Goal: Transaction & Acquisition: Purchase product/service

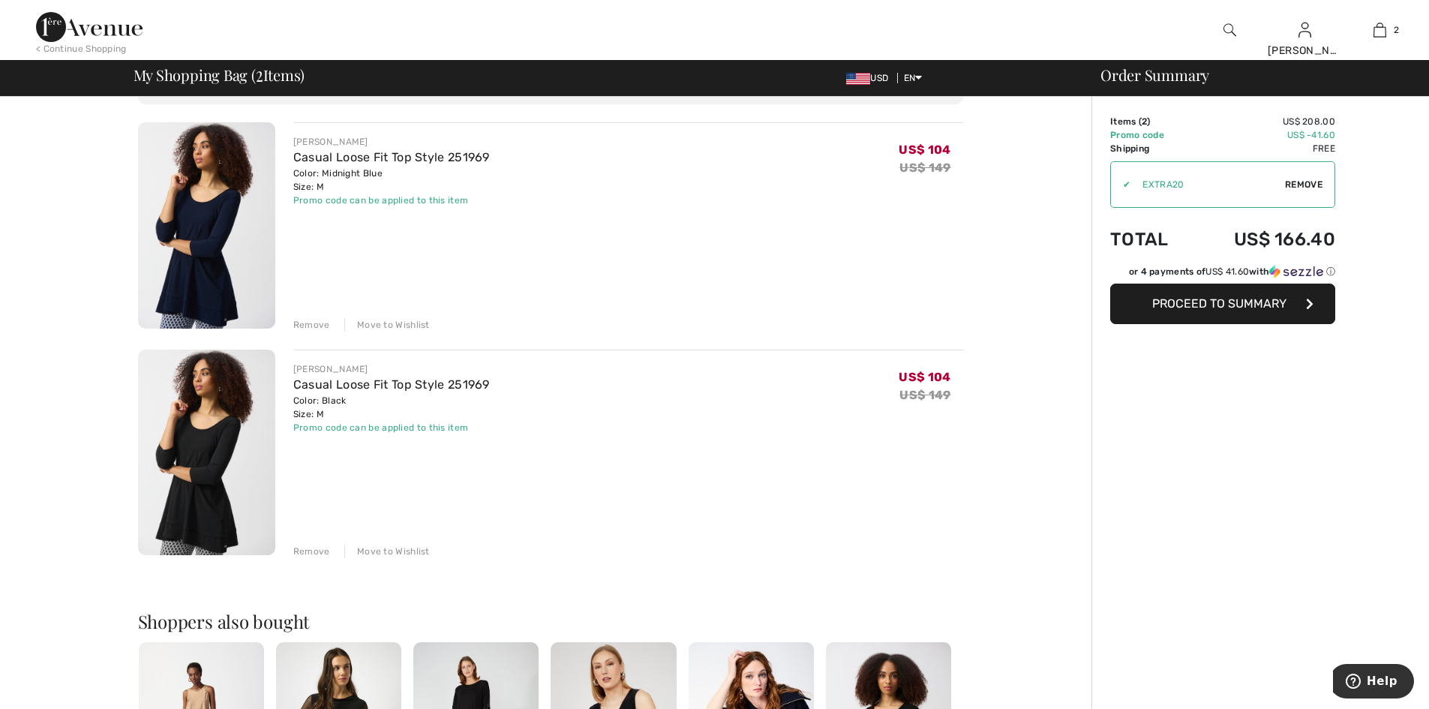
scroll to position [70, 0]
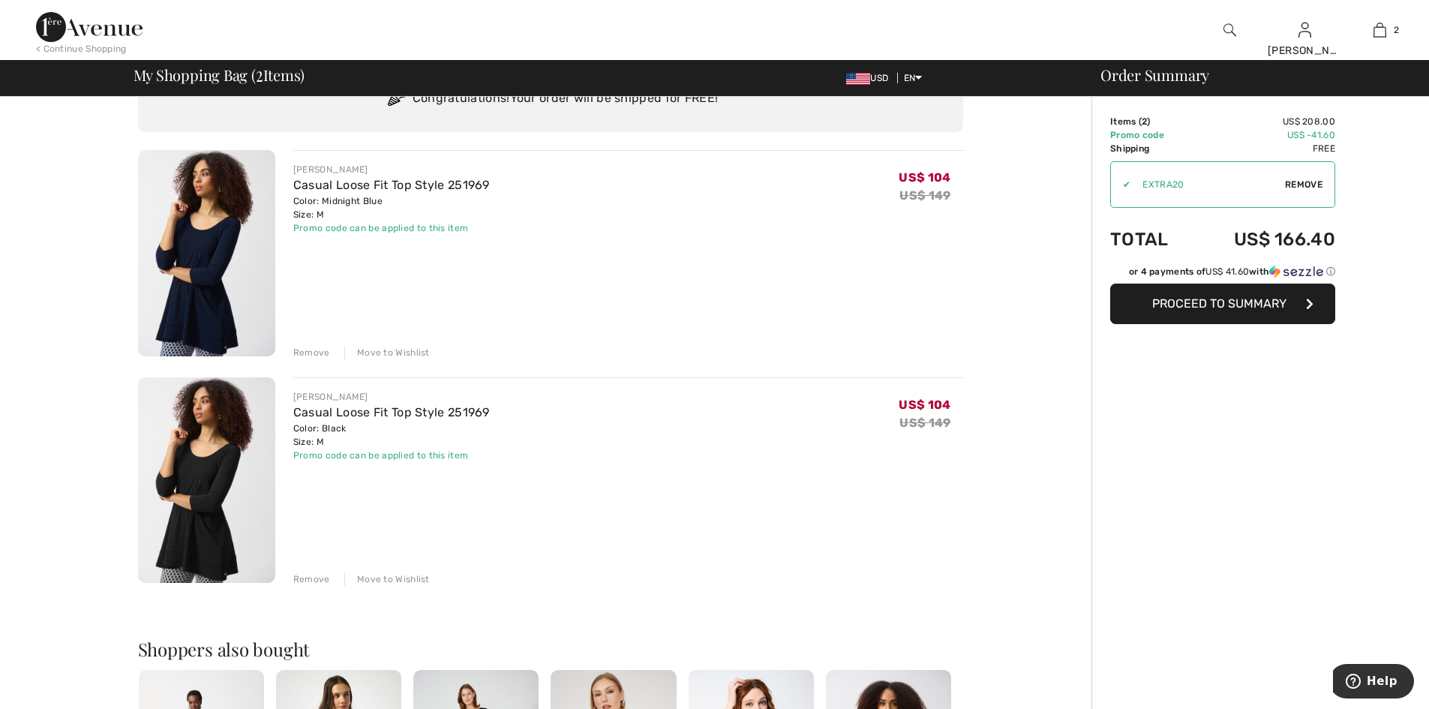
click at [1263, 298] on span "Proceed to Summary" at bounding box center [1220, 303] width 134 height 14
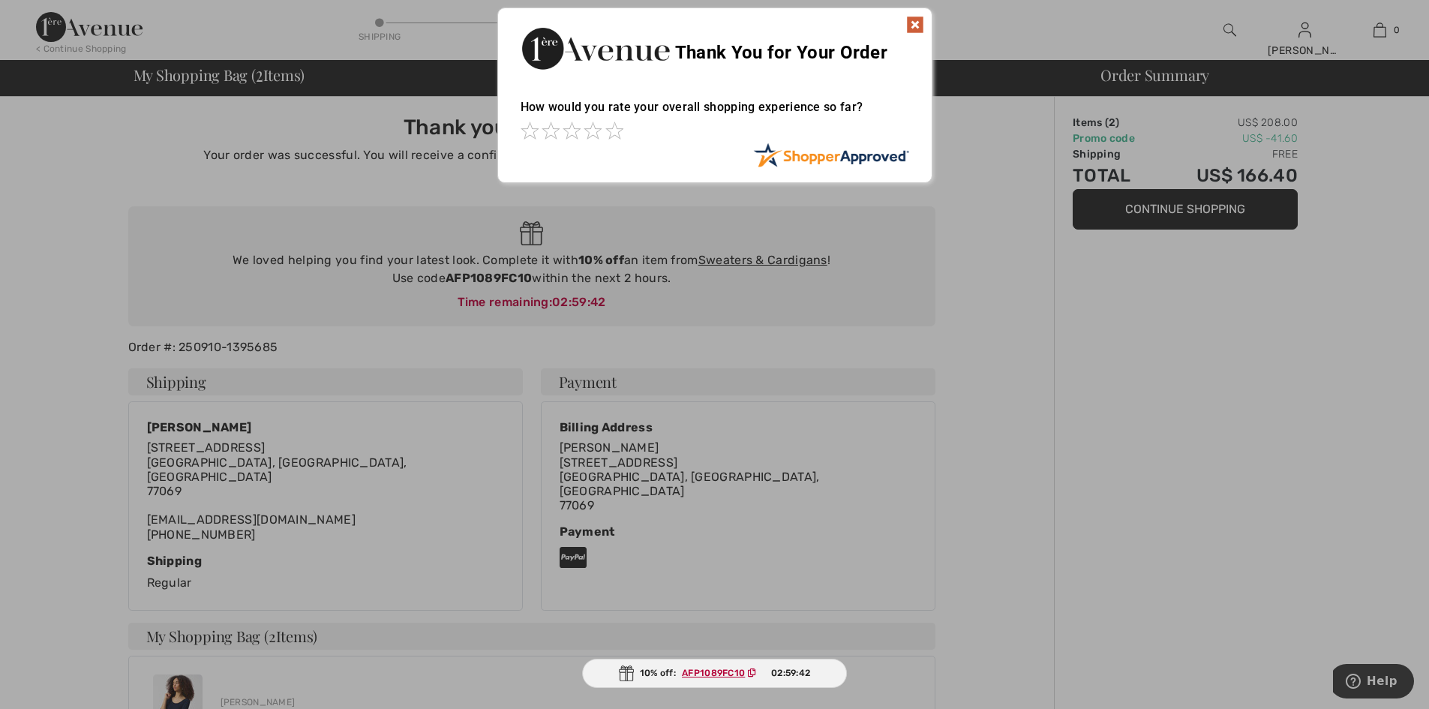
click at [918, 20] on img at bounding box center [915, 25] width 18 height 18
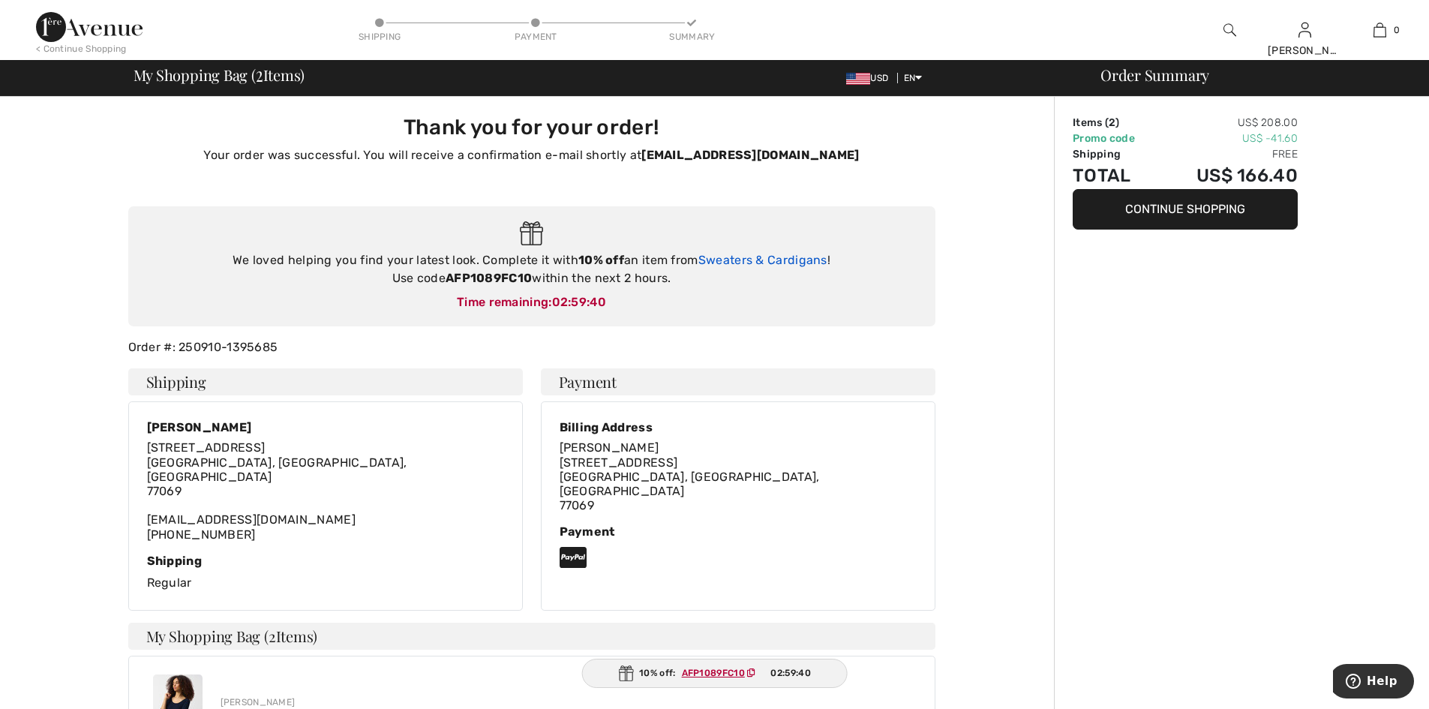
click at [763, 262] on link "Sweaters & Cardigans" at bounding box center [763, 260] width 129 height 14
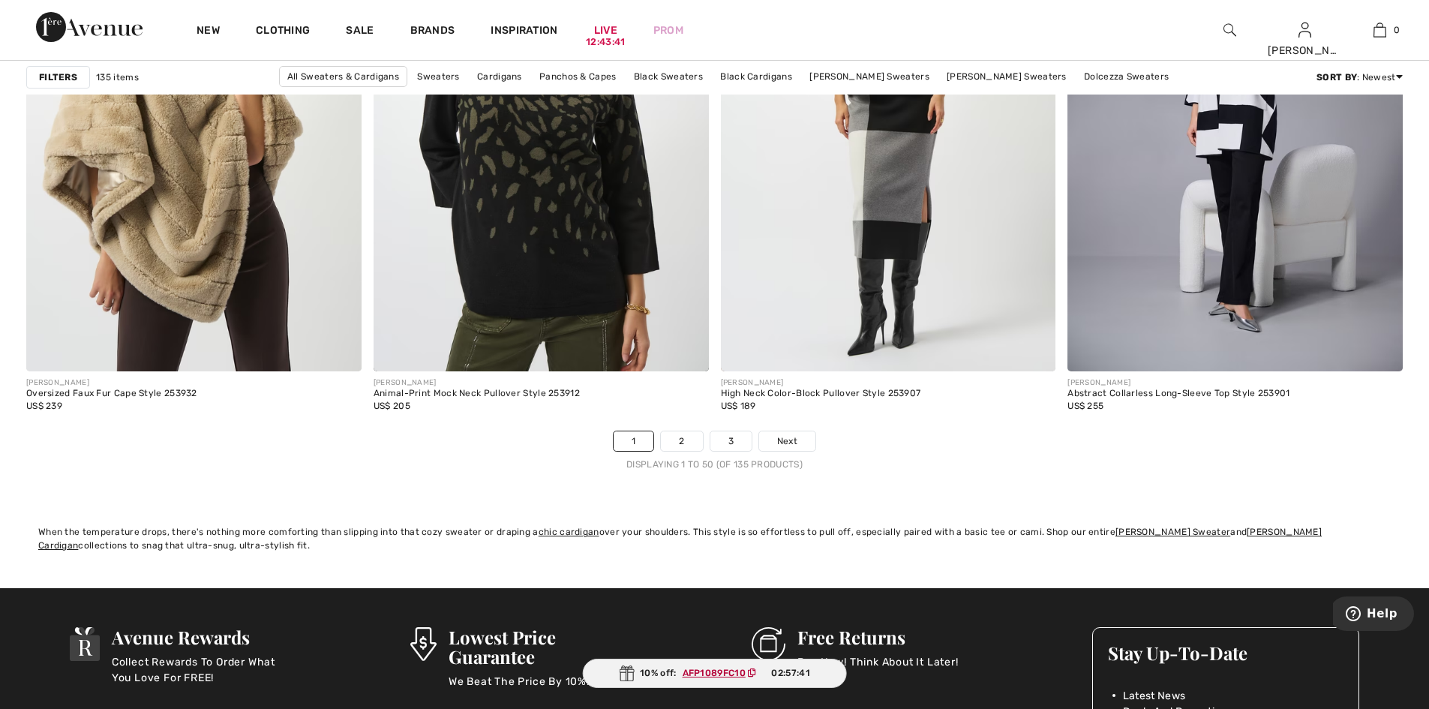
scroll to position [8478, 0]
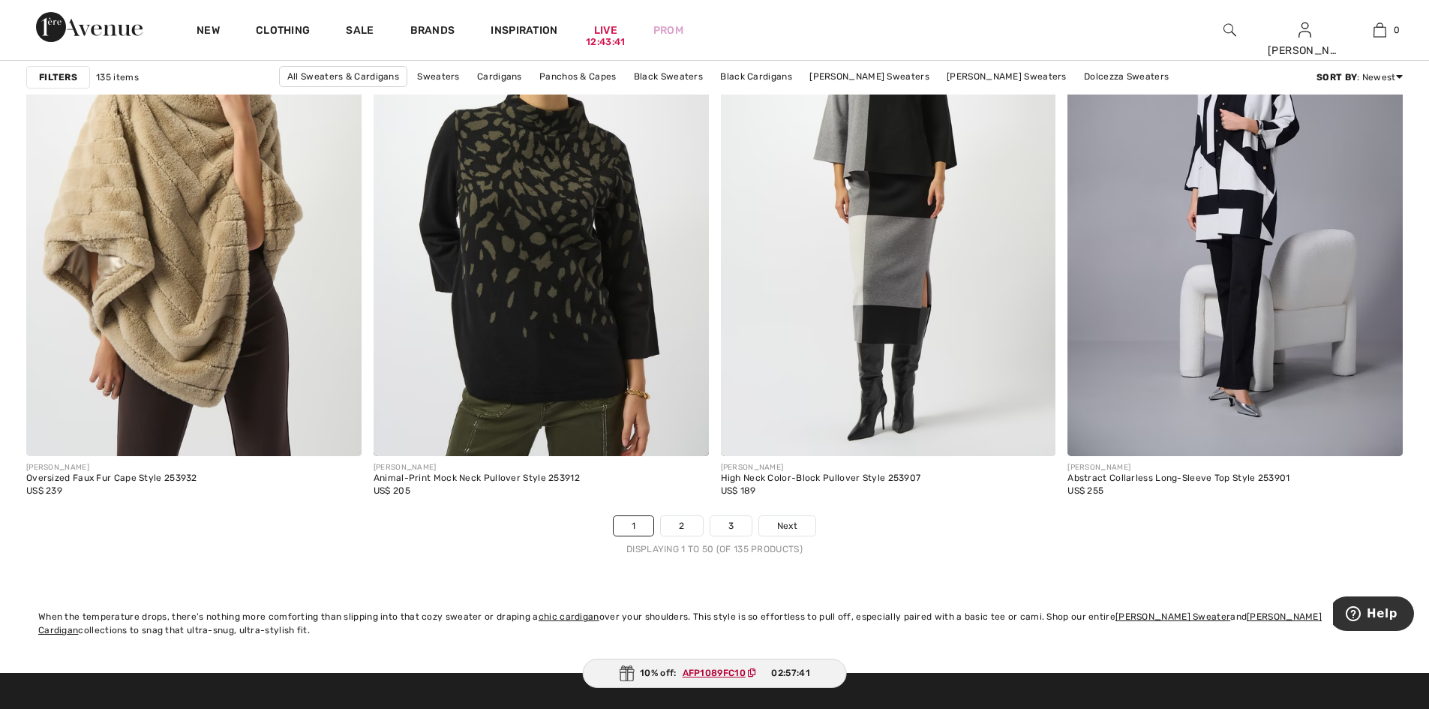
drag, startPoint x: 1435, startPoint y: 383, endPoint x: 69, endPoint y: 29, distance: 1410.7
click at [681, 531] on link "2" at bounding box center [681, 526] width 41 height 20
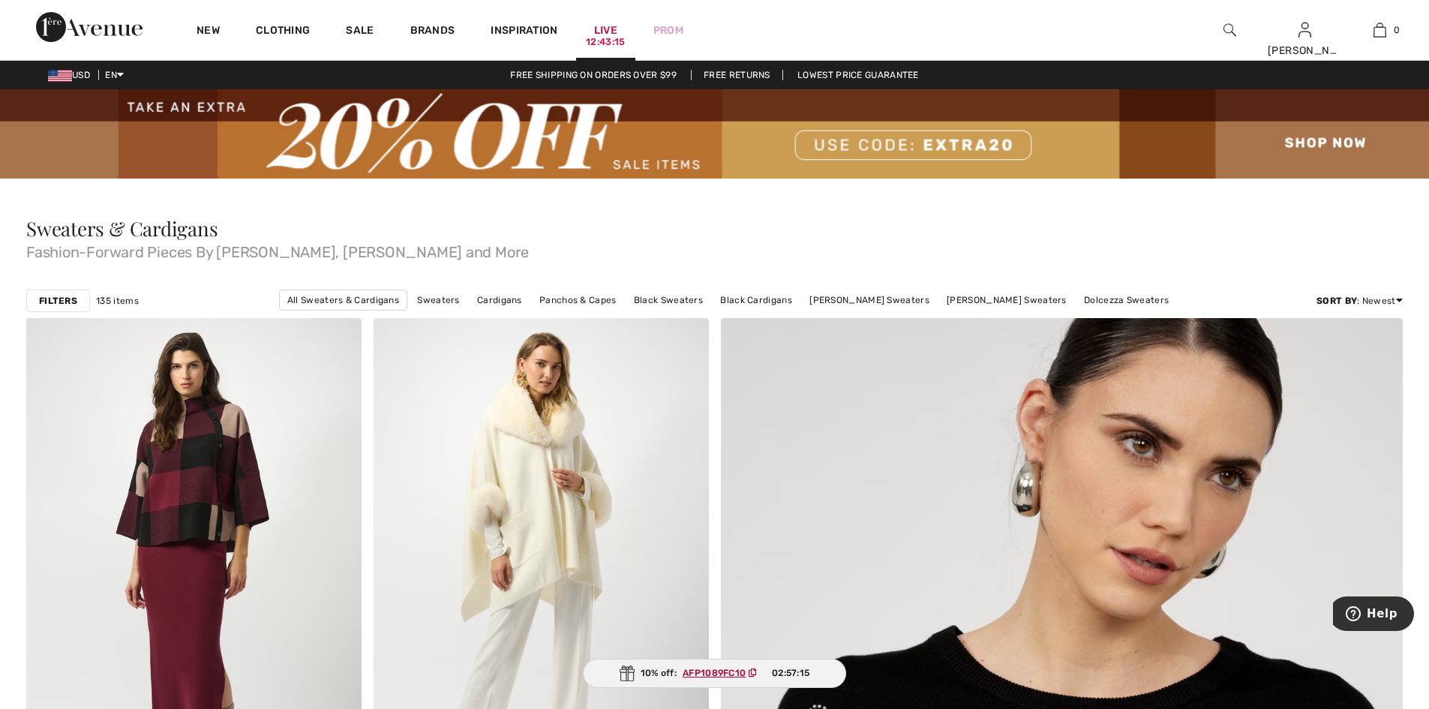
click at [612, 44] on div "12:43:15" at bounding box center [605, 42] width 39 height 14
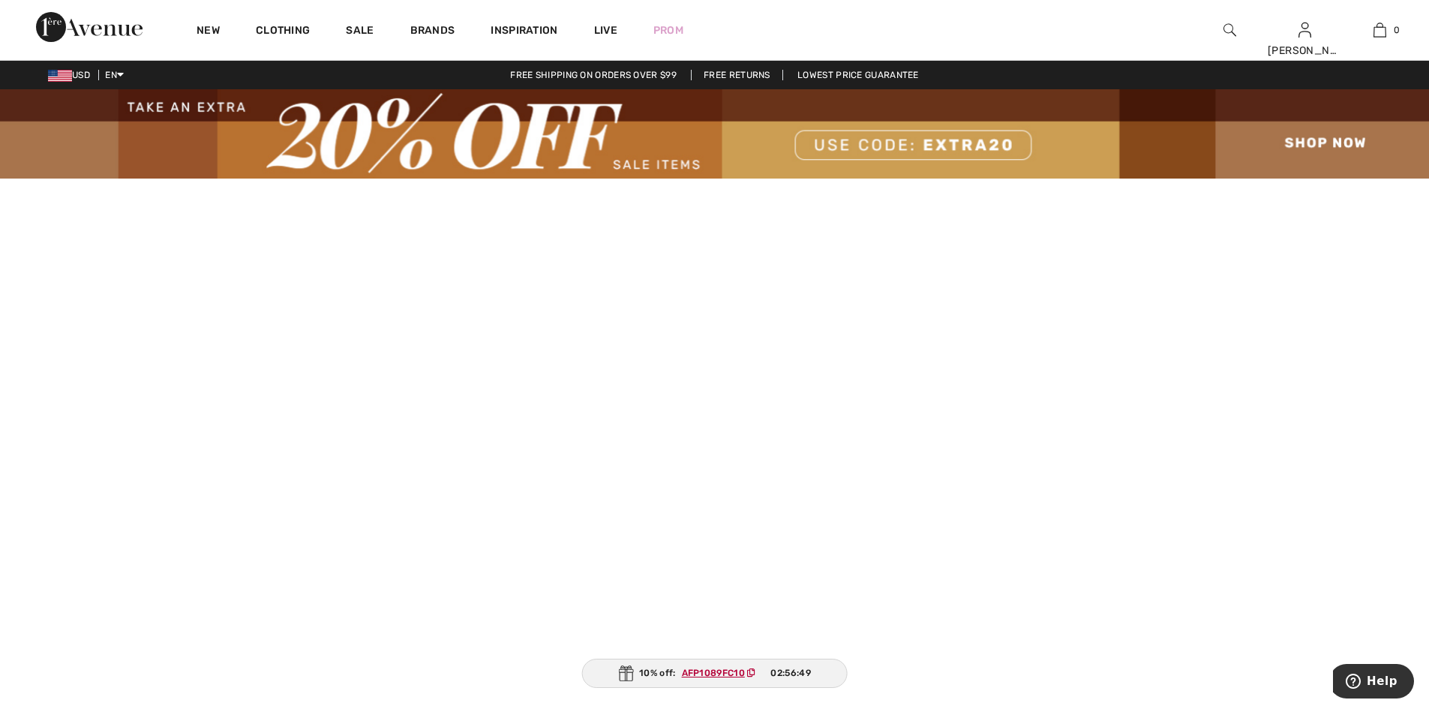
click at [768, 142] on img at bounding box center [714, 133] width 1429 height 89
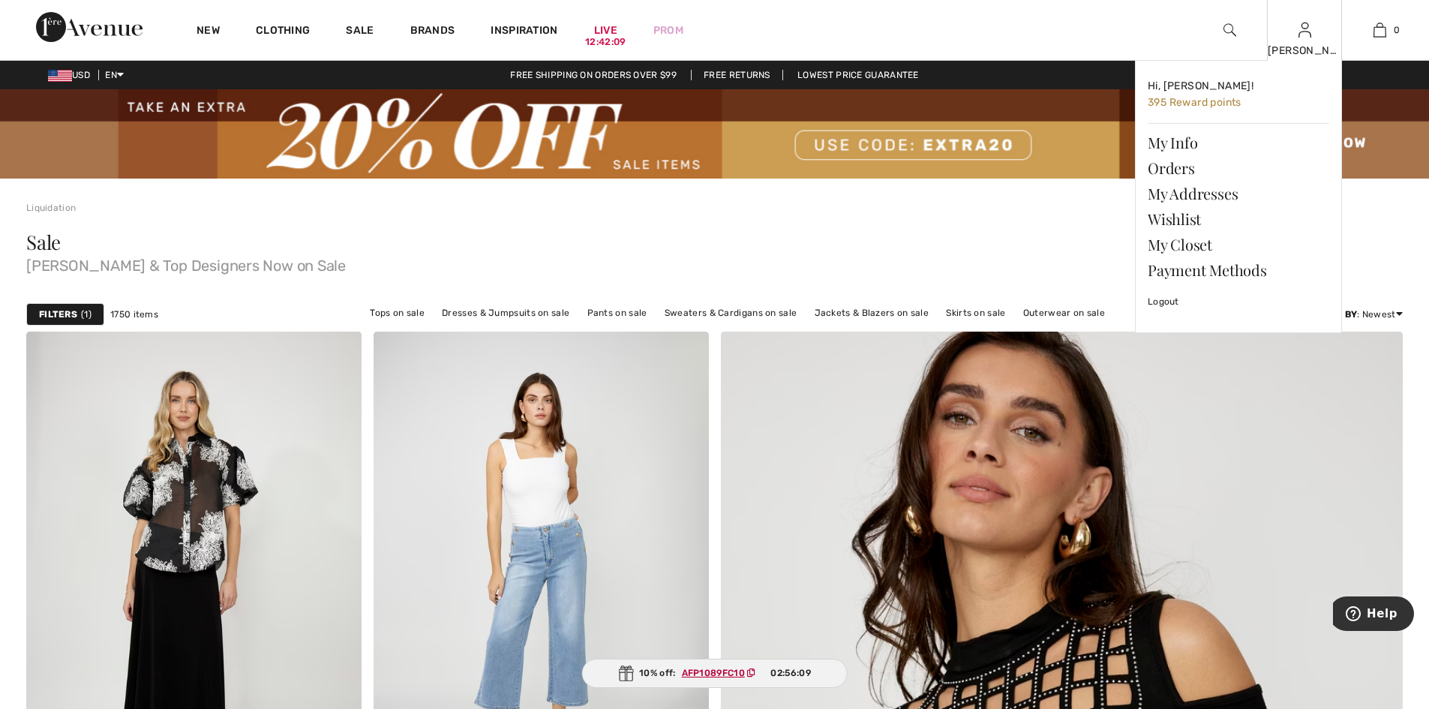
click at [1303, 37] on img at bounding box center [1305, 30] width 13 height 18
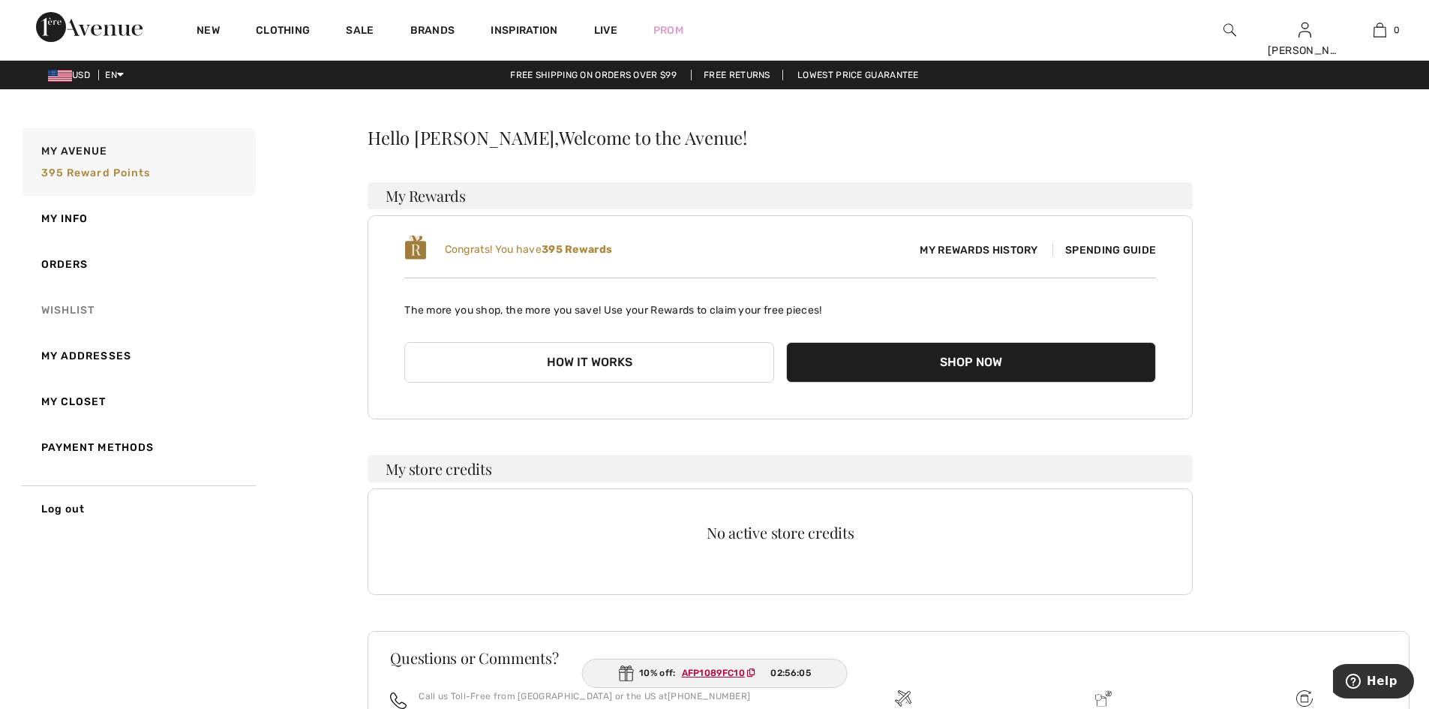
click at [68, 308] on link "Wishlist" at bounding box center [138, 310] width 236 height 46
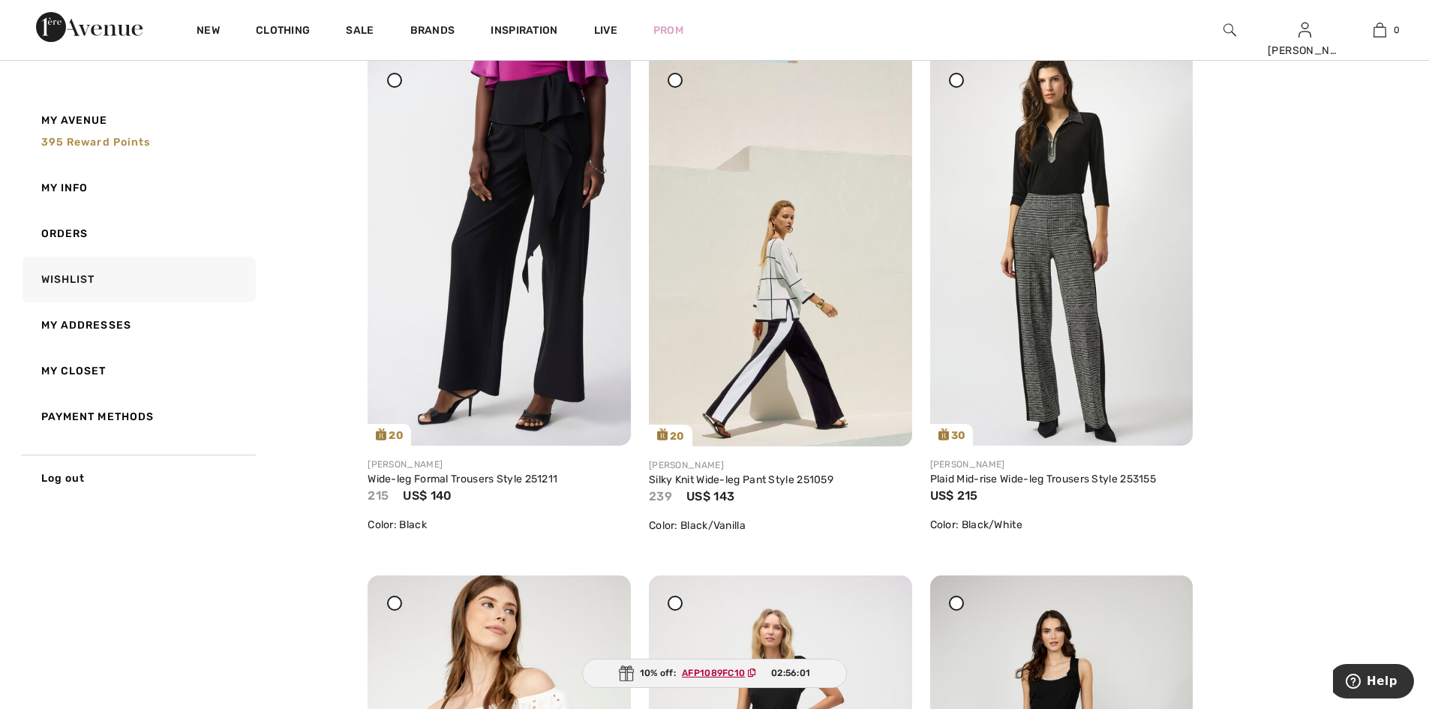
scroll to position [218, 0]
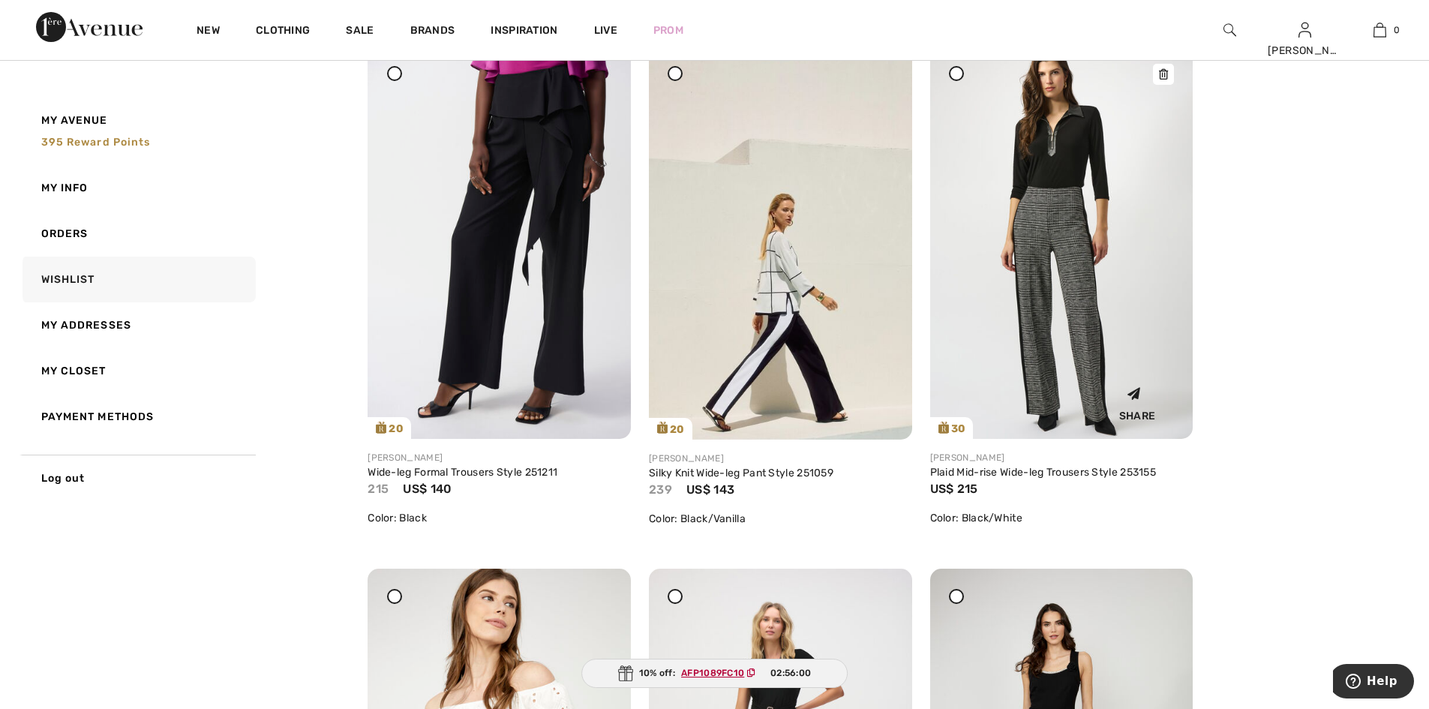
click at [1075, 238] on img at bounding box center [1061, 242] width 263 height 394
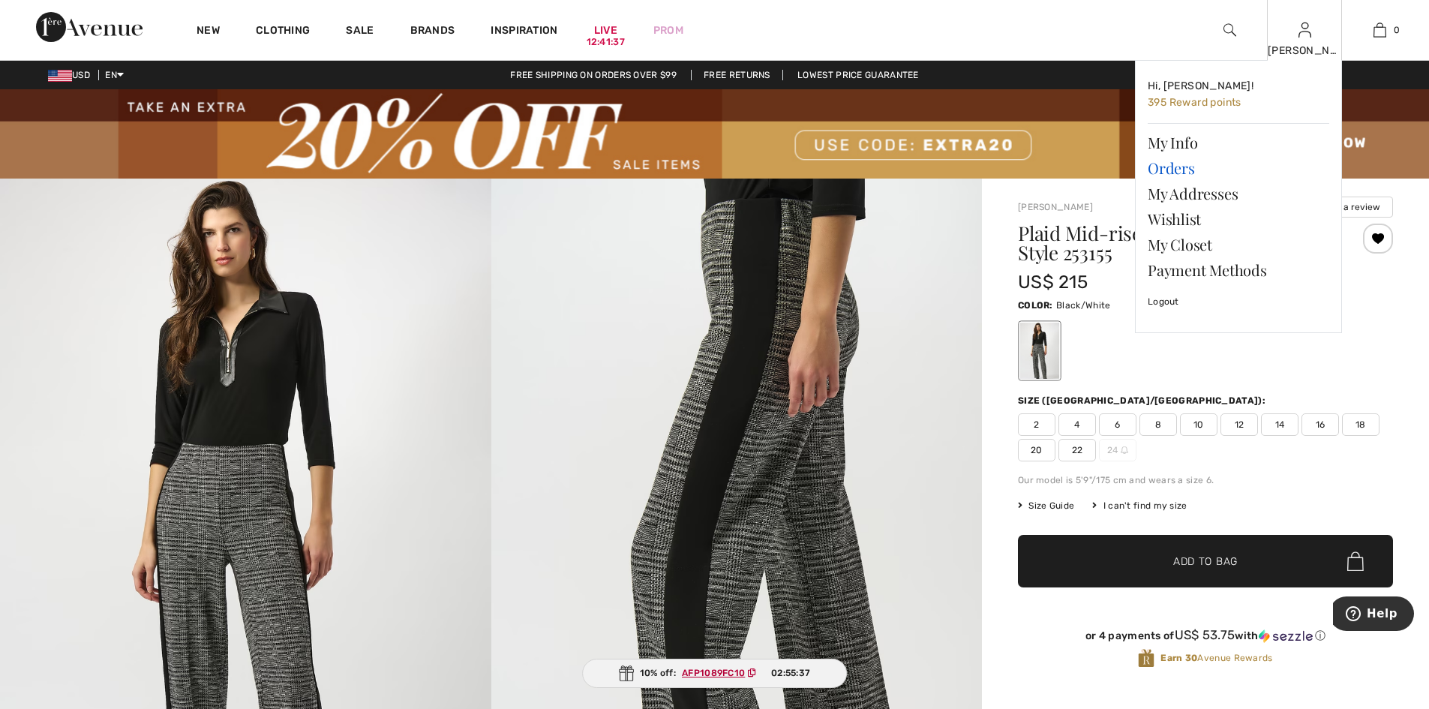
click at [1184, 168] on link "Orders" at bounding box center [1239, 168] width 182 height 26
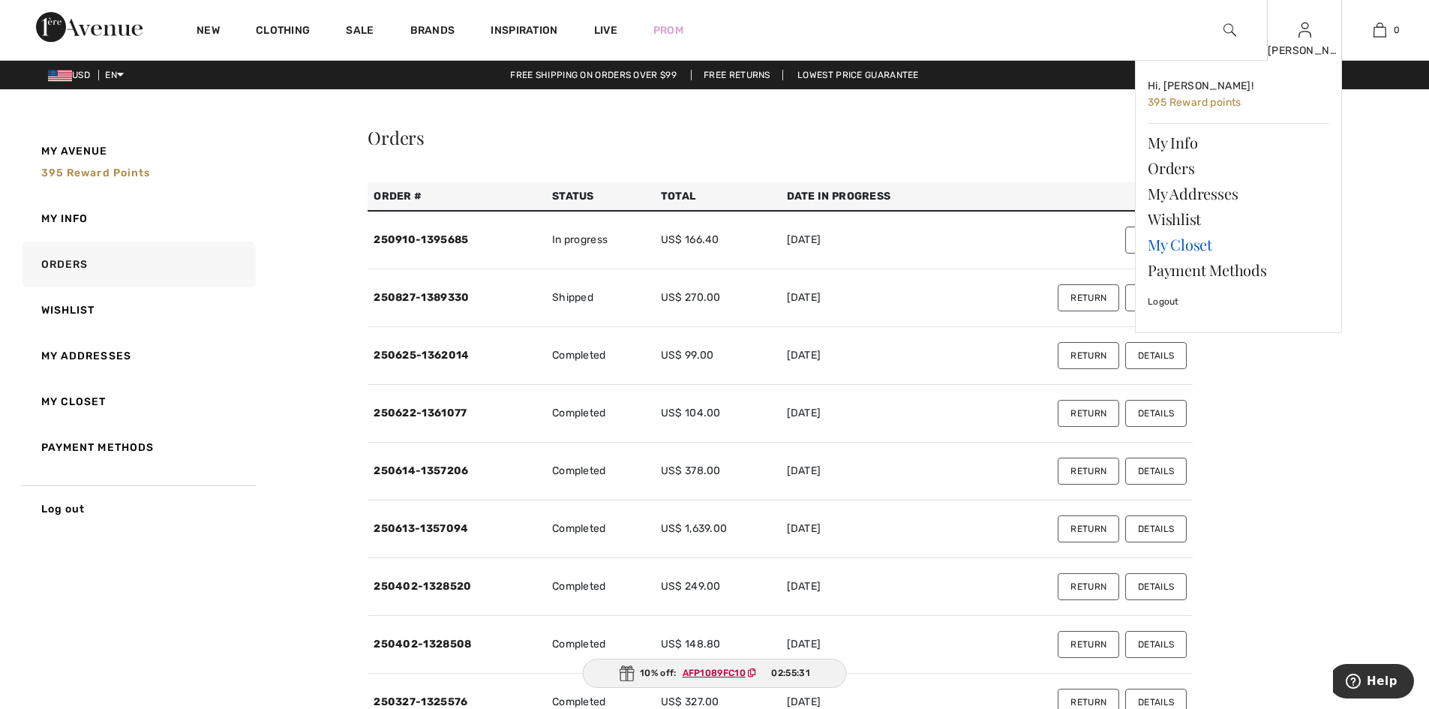
click at [1192, 244] on link "My Closet" at bounding box center [1239, 245] width 182 height 26
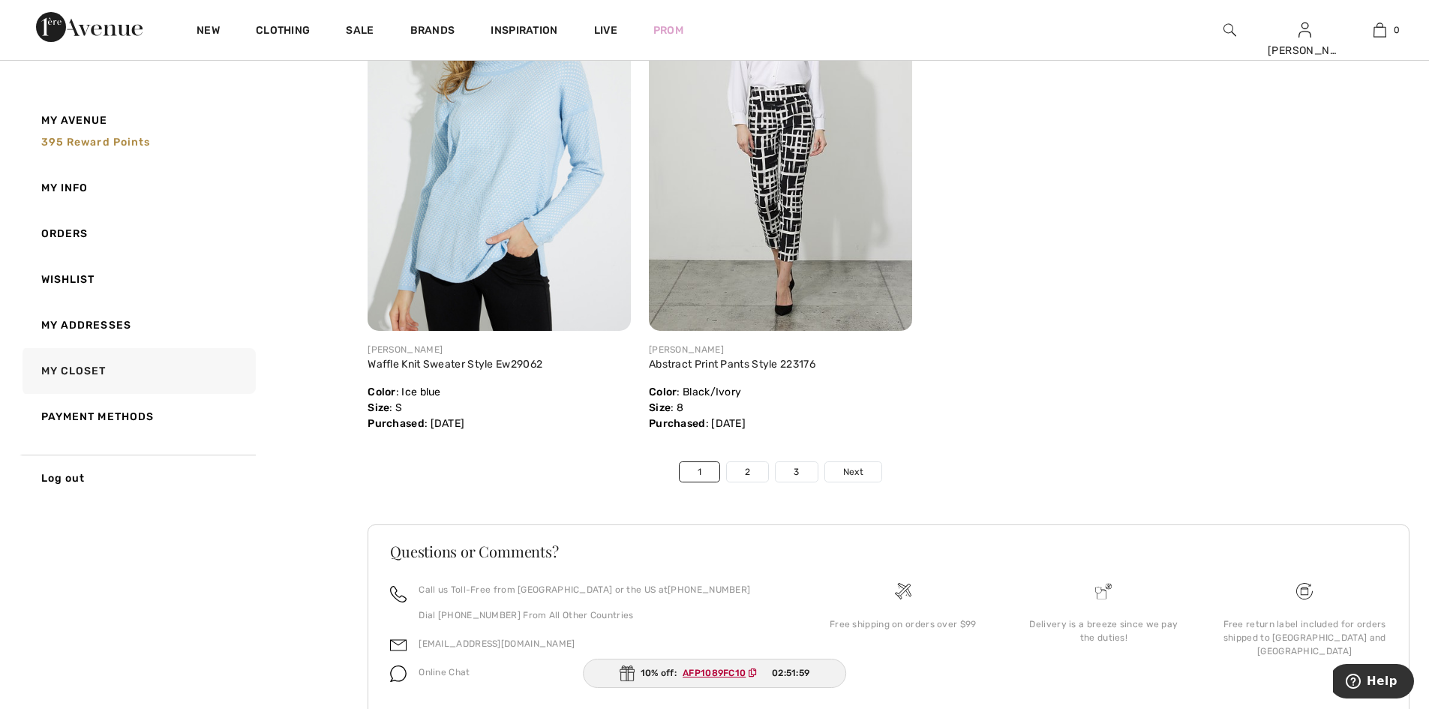
scroll to position [8745, 0]
click at [747, 481] on link "2" at bounding box center [747, 474] width 41 height 20
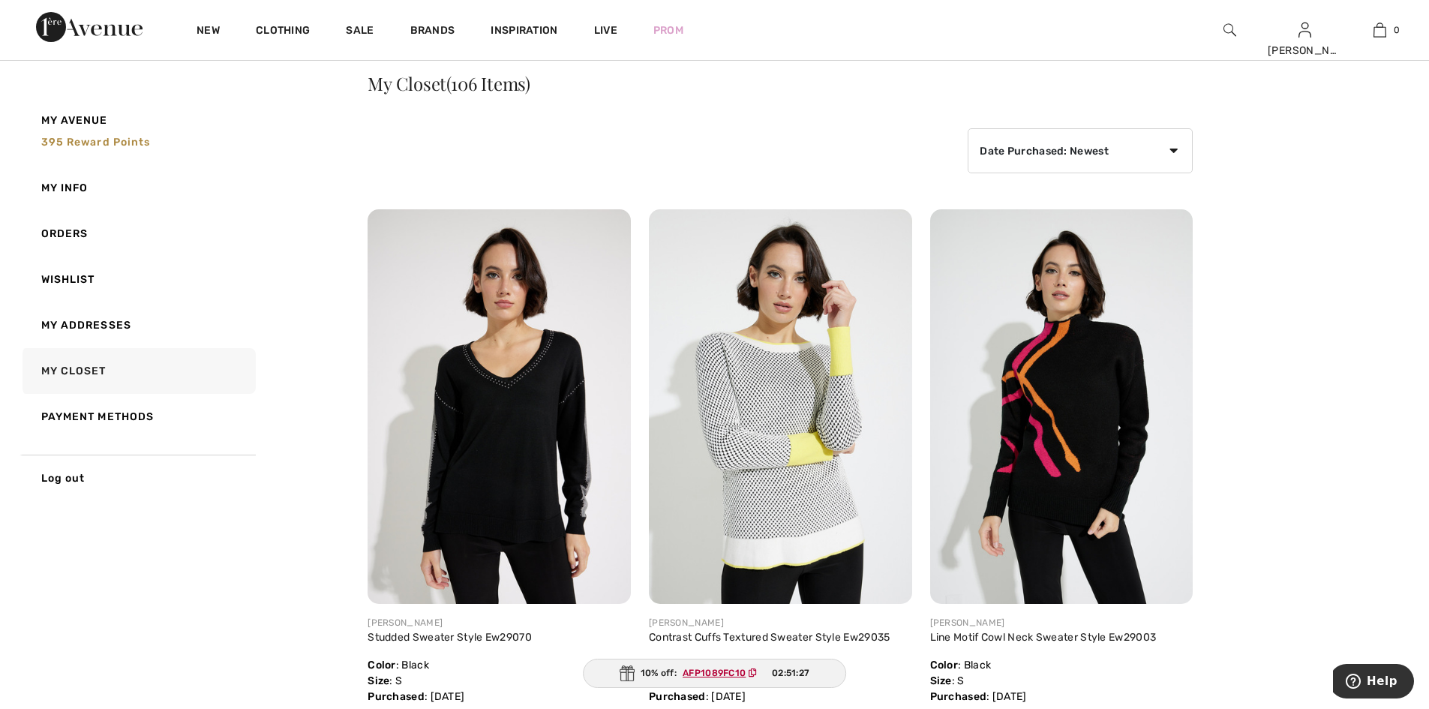
scroll to position [0, 0]
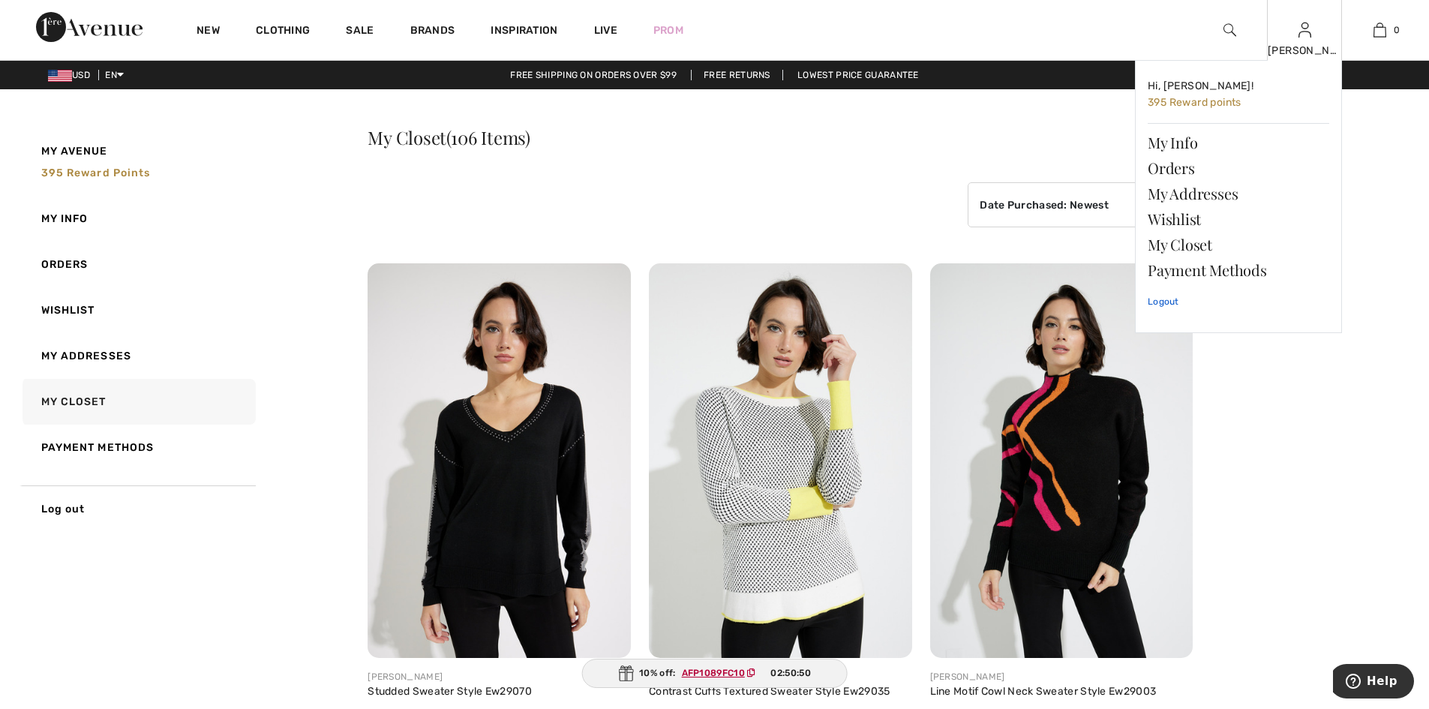
click at [1167, 302] on link "Logout" at bounding box center [1239, 302] width 182 height 38
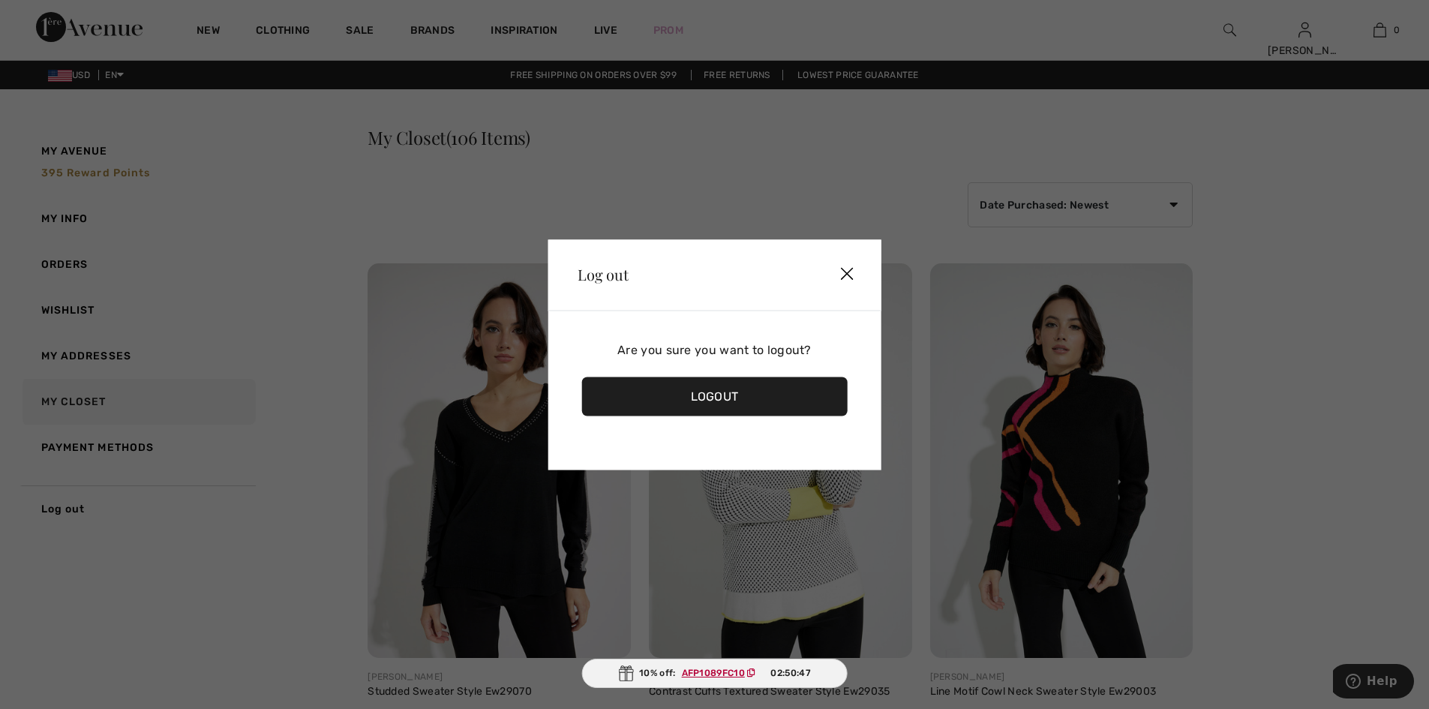
click at [747, 400] on div "Logout" at bounding box center [715, 396] width 266 height 39
